Goal: Navigation & Orientation: Find specific page/section

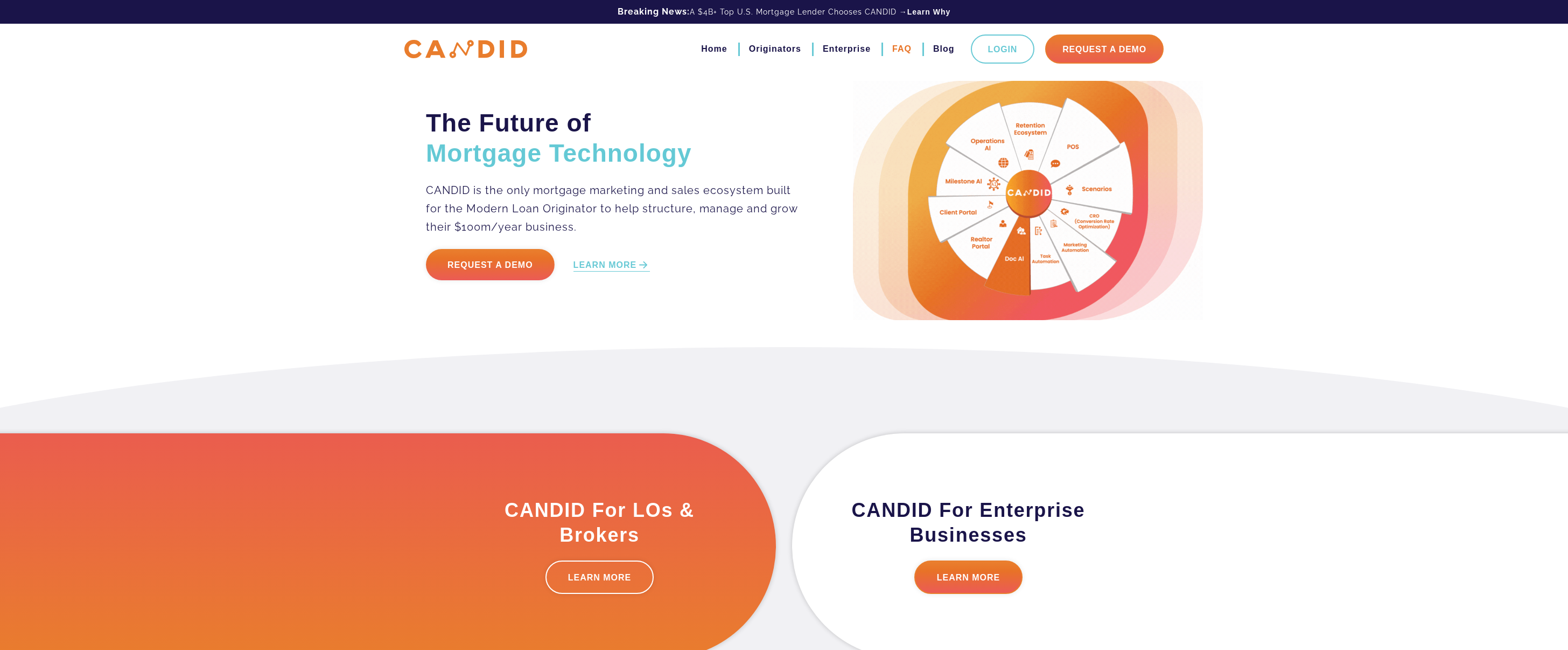
click at [899, 47] on link "FAQ" at bounding box center [902, 49] width 20 height 18
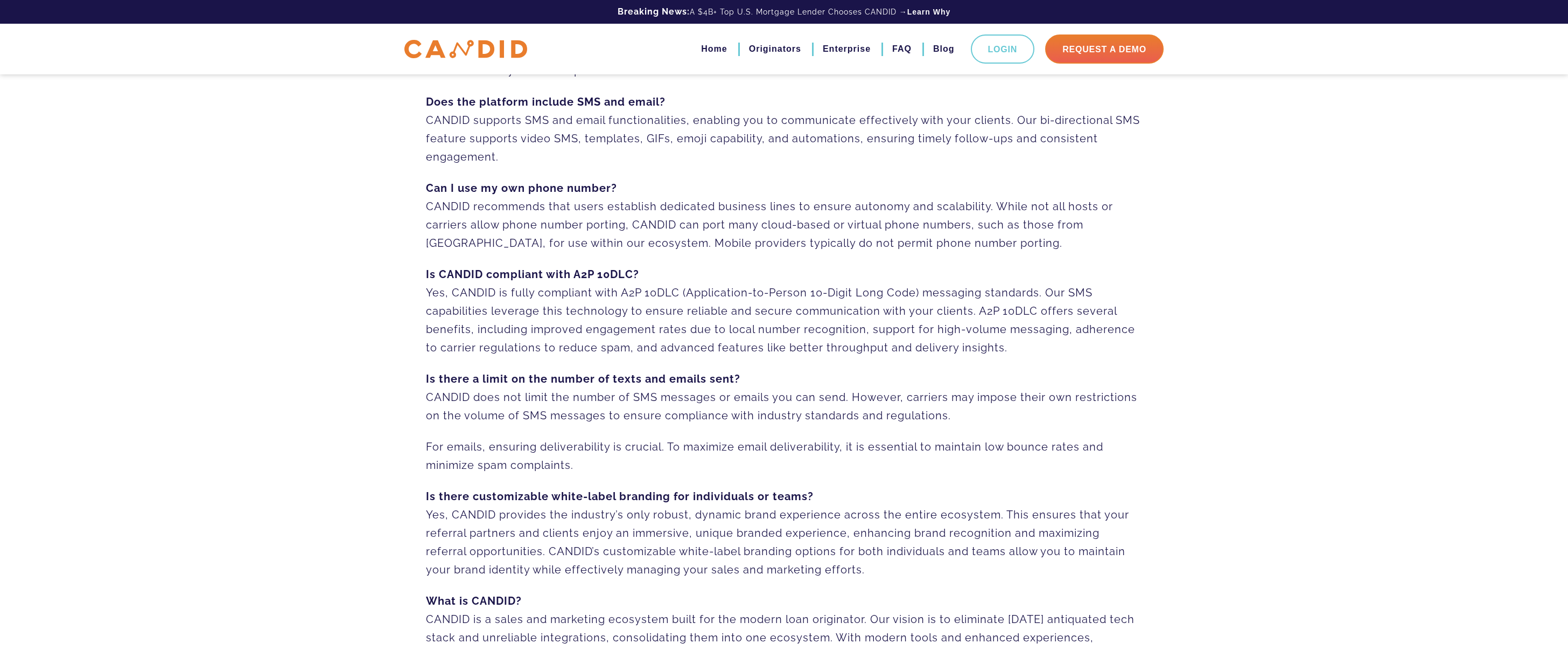
scroll to position [604, 0]
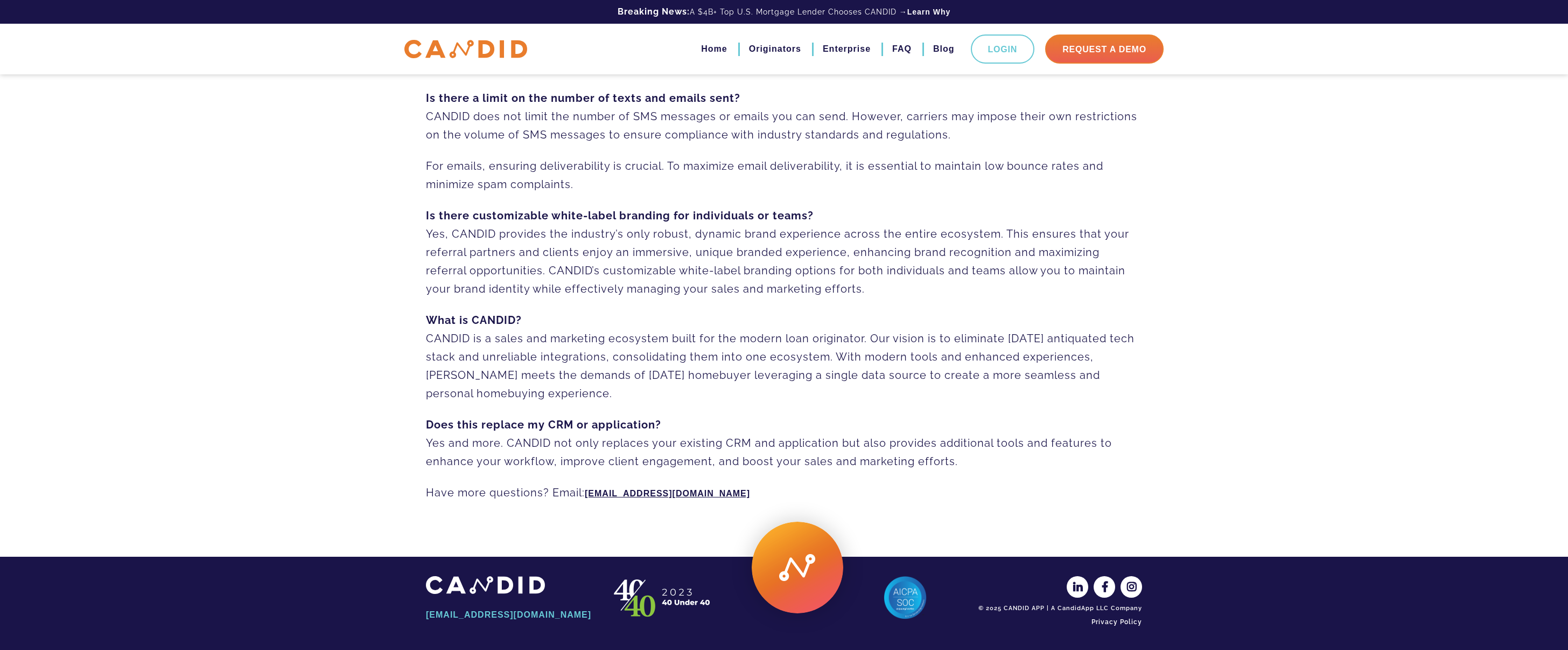
click at [1031, 603] on div "LinkedIn Facebook Instagram" at bounding box center [1059, 590] width 167 height 28
click at [505, 581] on img at bounding box center [485, 584] width 119 height 17
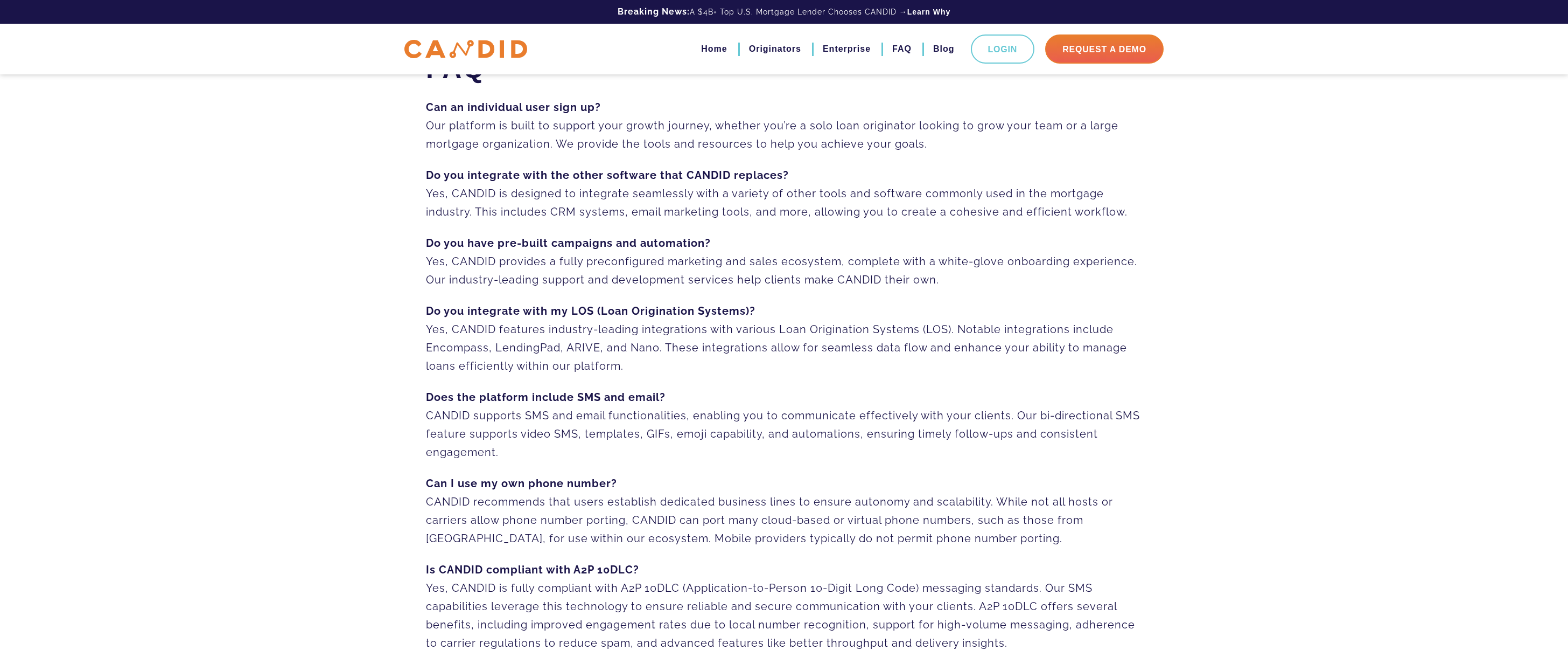
scroll to position [0, 0]
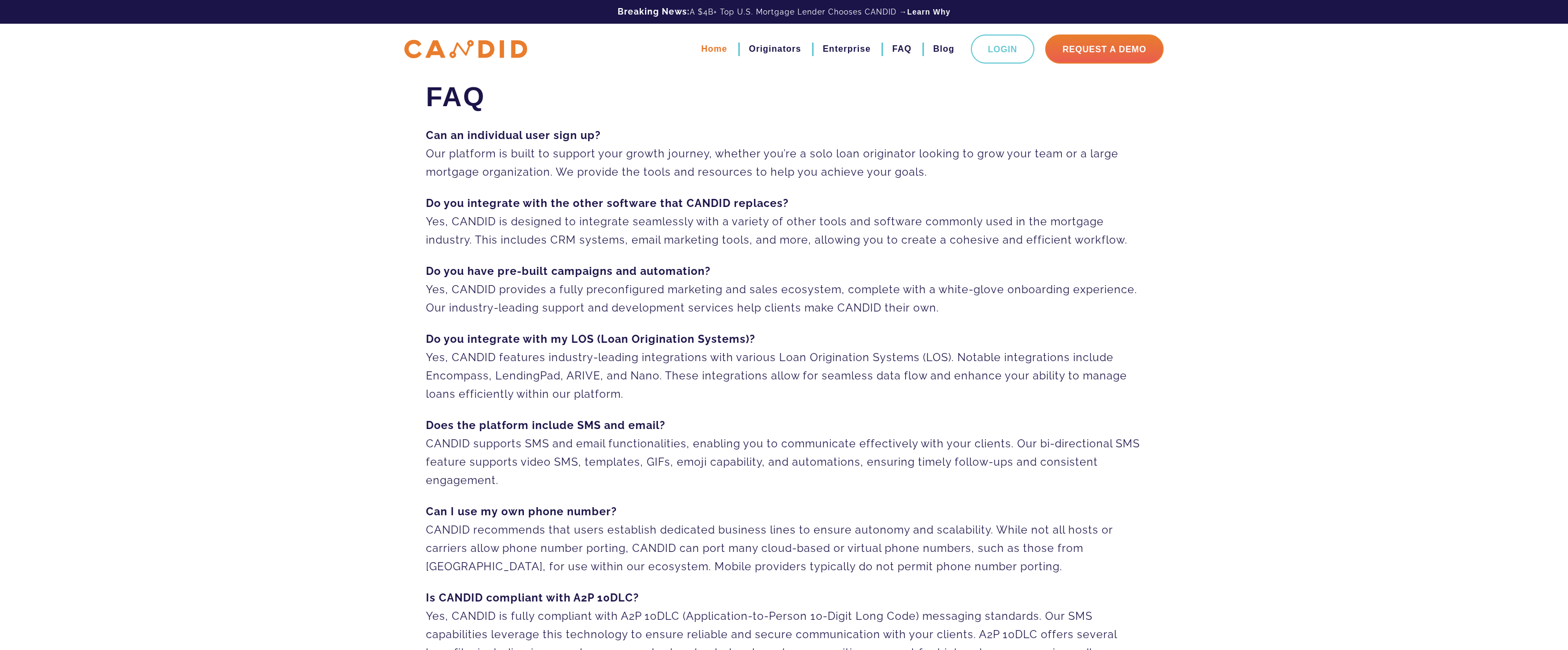
click at [701, 48] on link "Home" at bounding box center [714, 49] width 26 height 18
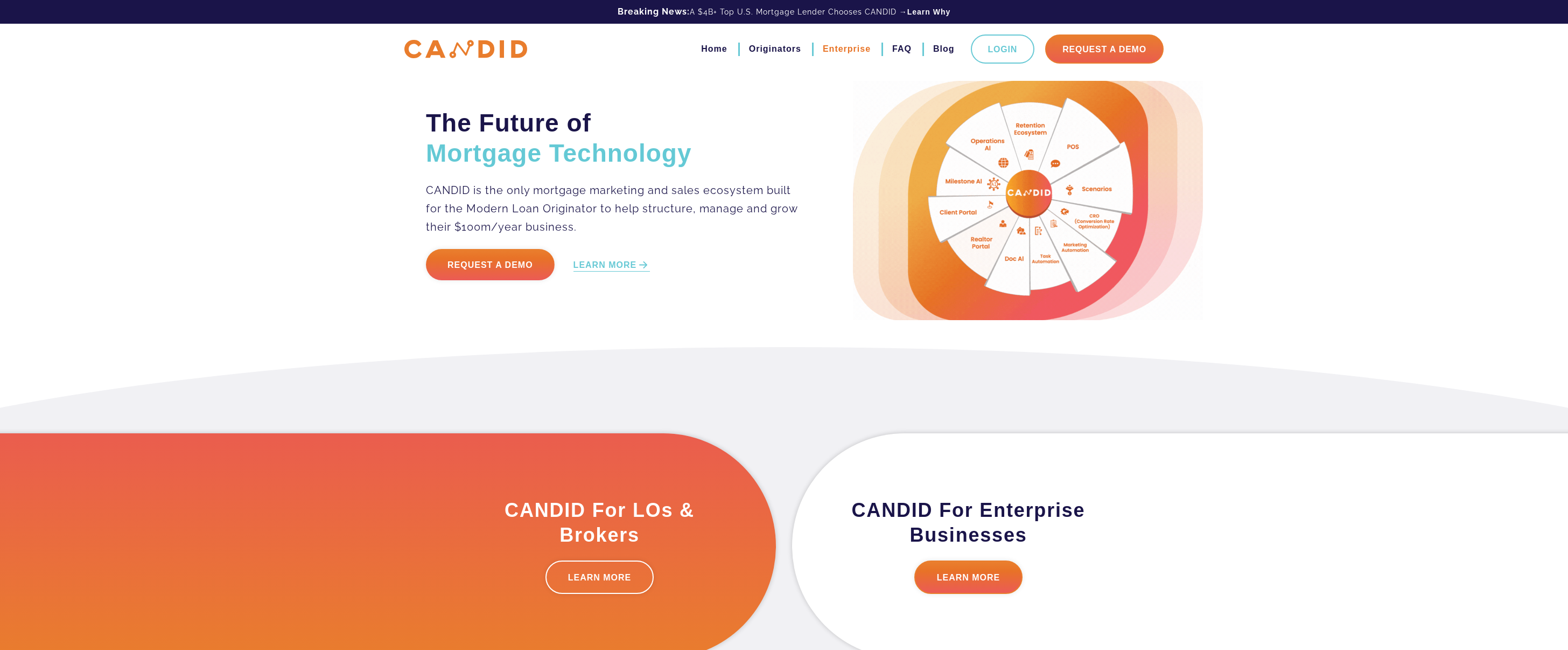
click at [828, 47] on link "Enterprise" at bounding box center [847, 49] width 48 height 18
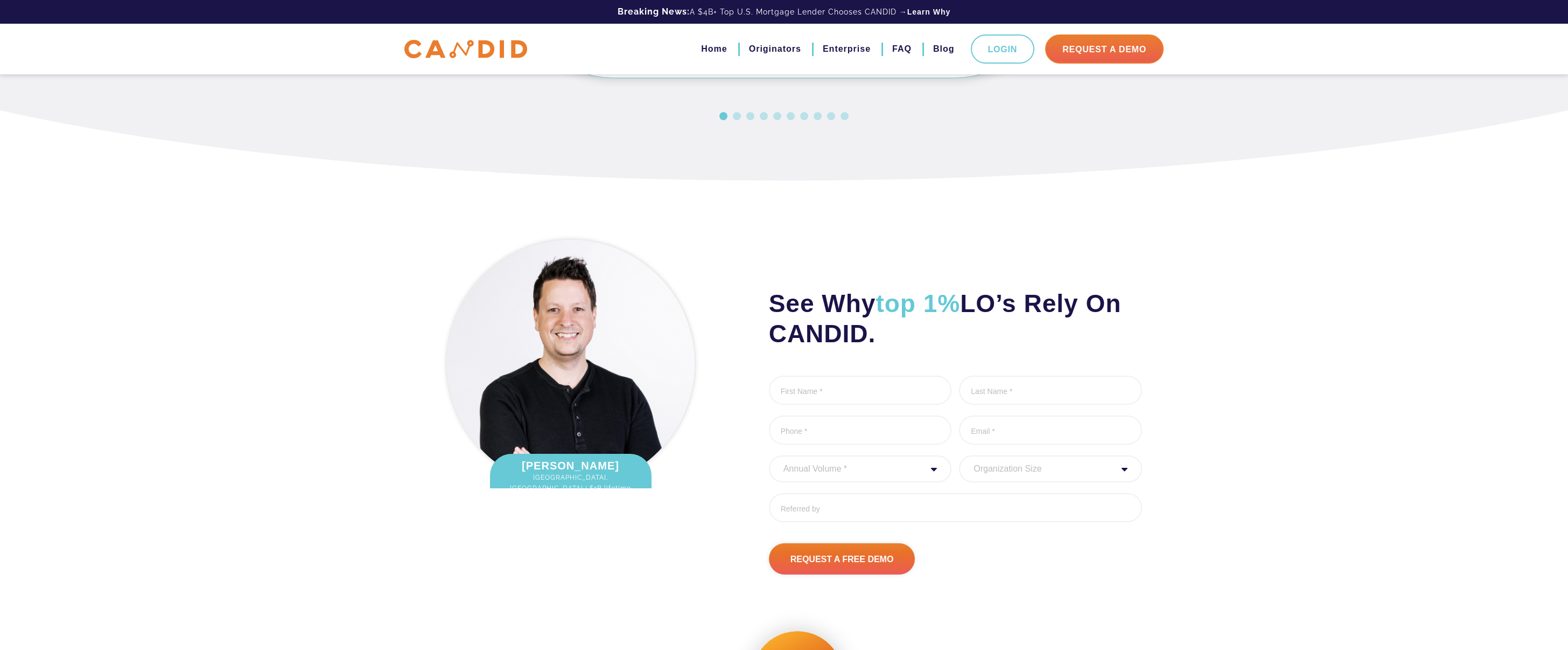
scroll to position [2793, 0]
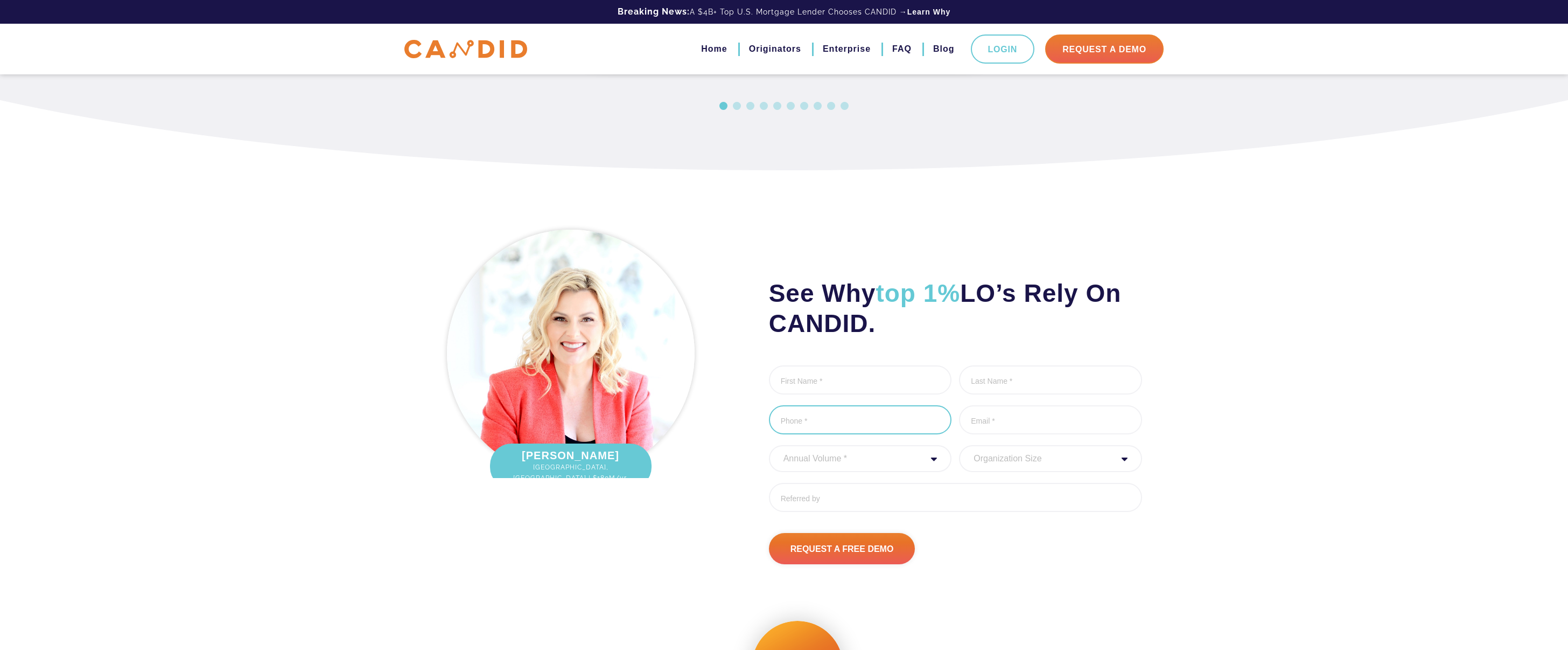
scroll to position [1309, 0]
